Goal: Leave review/rating: Leave review/rating

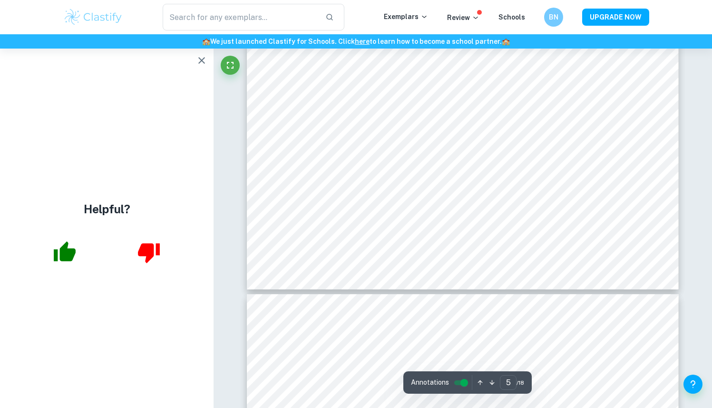
scroll to position [2738, 0]
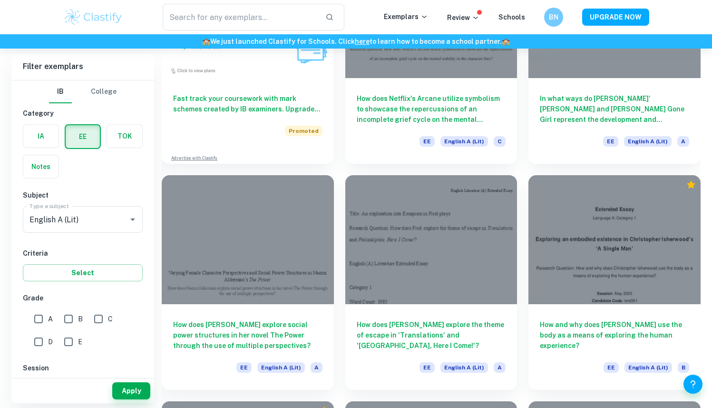
scroll to position [625, 0]
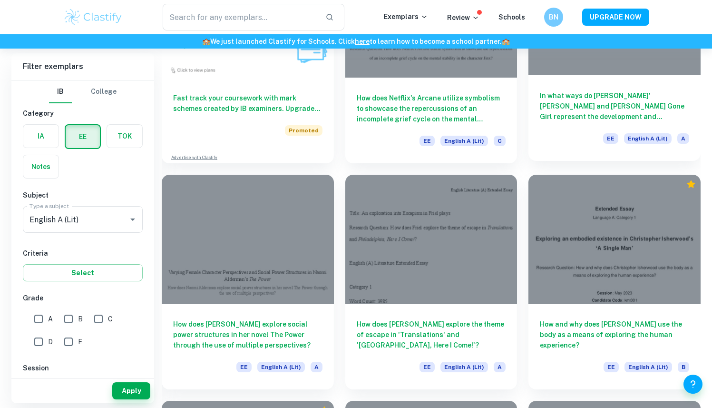
click at [554, 133] on div "EE English A (Lit) A" at bounding box center [614, 141] width 149 height 16
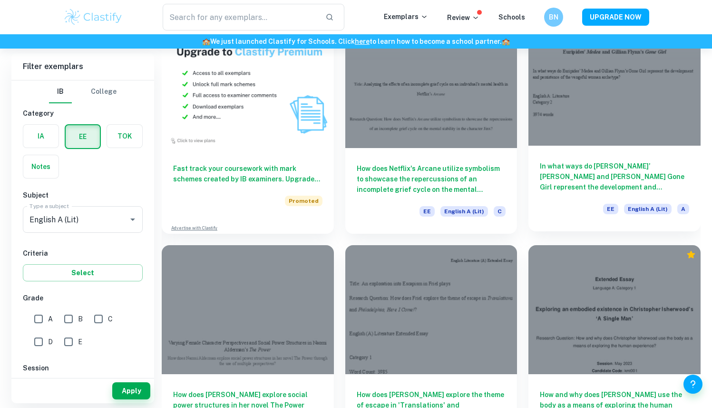
scroll to position [534, 0]
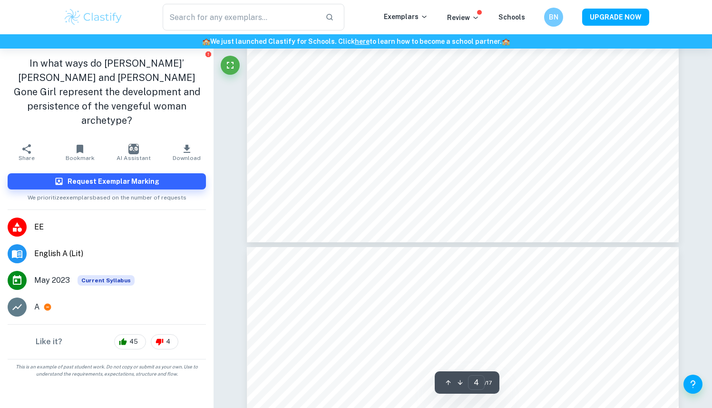
scroll to position [2282, 0]
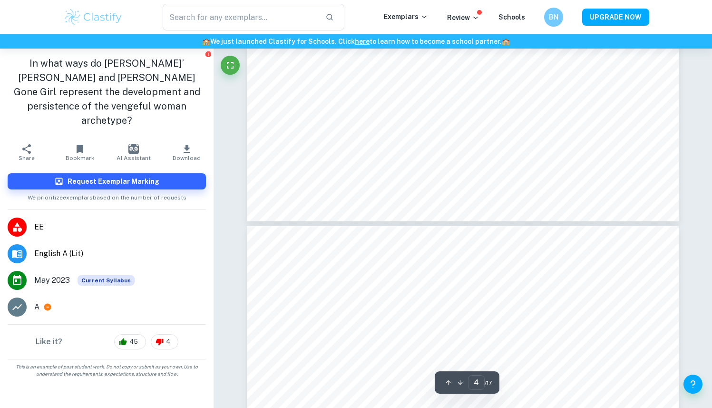
type input "5"
